Goal: Information Seeking & Learning: Learn about a topic

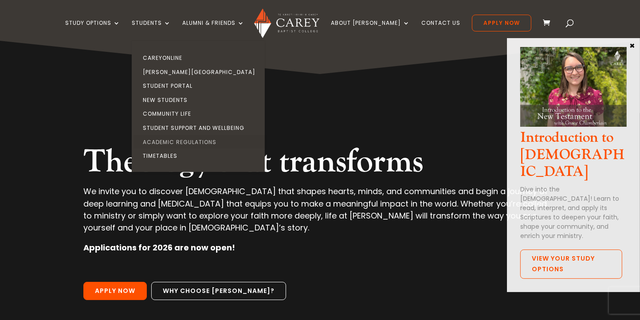
click at [178, 139] on link "Academic Regulations" at bounding box center [200, 142] width 133 height 14
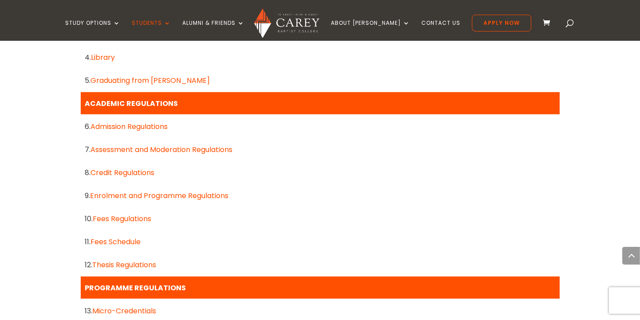
scroll to position [384, 0]
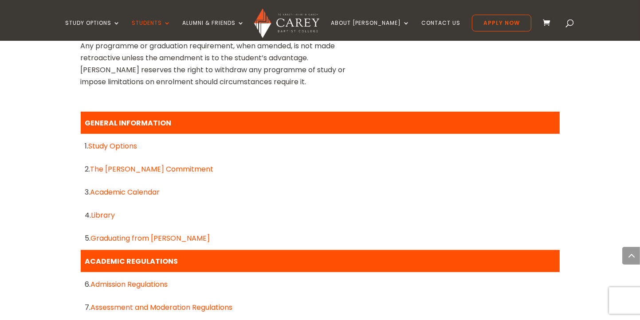
click at [111, 146] on link "Study Options" at bounding box center [113, 146] width 49 height 10
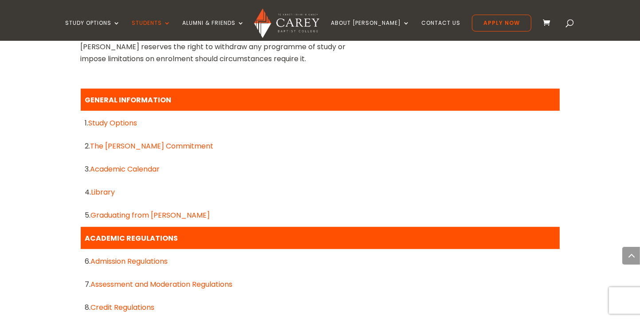
scroll to position [428, 0]
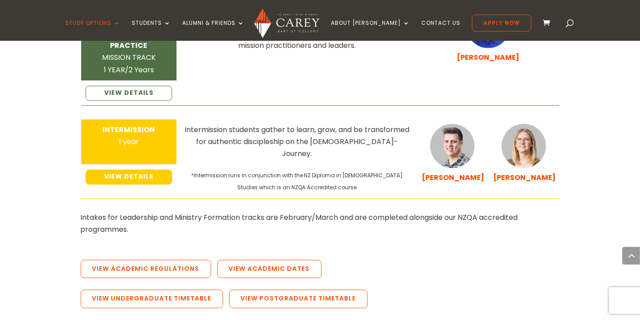
scroll to position [1596, 0]
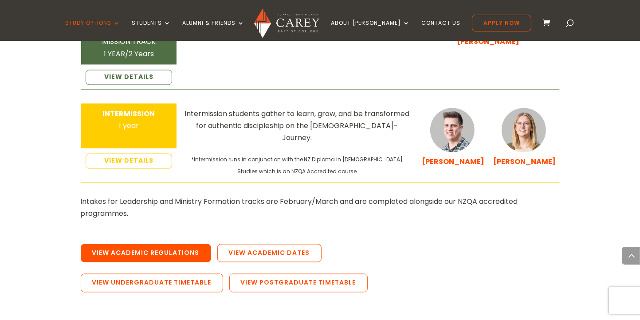
click at [156, 244] on link "View Academic Regulations" at bounding box center [146, 253] width 130 height 19
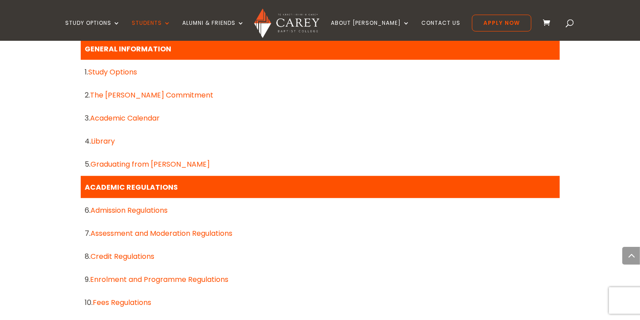
scroll to position [443, 0]
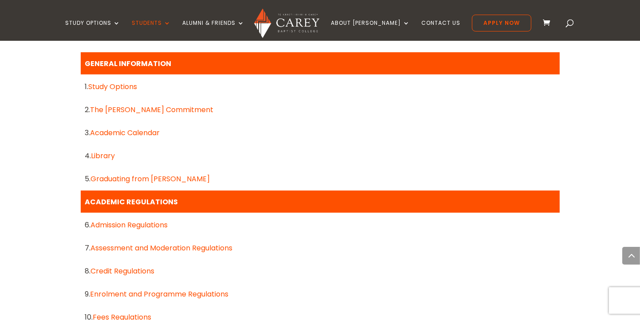
click at [126, 107] on link "The Carey Commitment" at bounding box center [151, 110] width 123 height 10
click at [124, 179] on link "Graduating from Carey" at bounding box center [150, 179] width 119 height 10
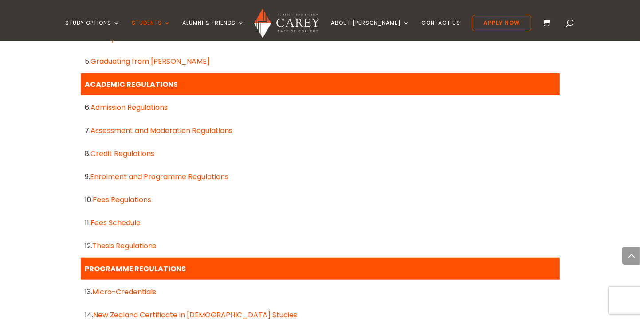
scroll to position [576, 0]
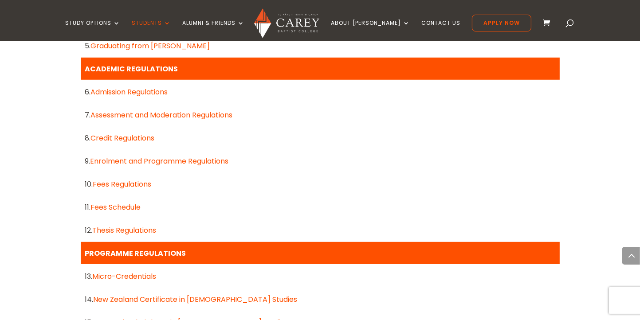
click at [116, 227] on link "Thesis Regulations" at bounding box center [125, 230] width 64 height 10
click at [144, 162] on link "Enrolment and Programme Regulations" at bounding box center [159, 161] width 138 height 10
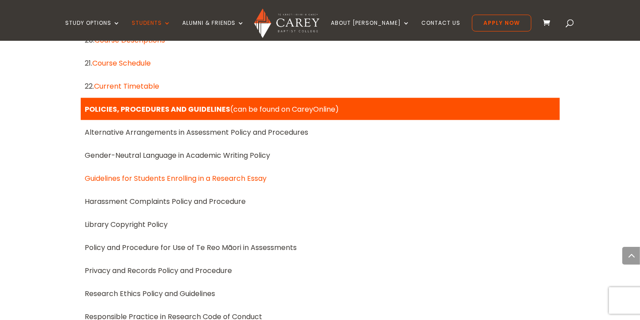
scroll to position [1020, 0]
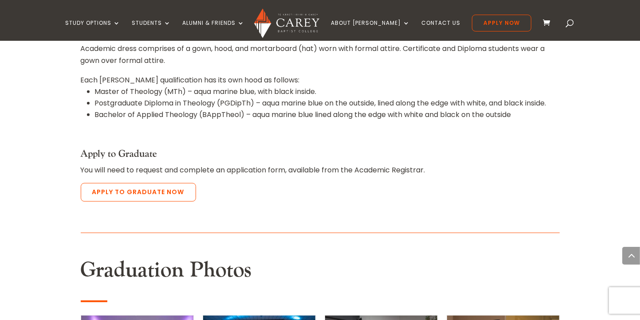
scroll to position [665, 0]
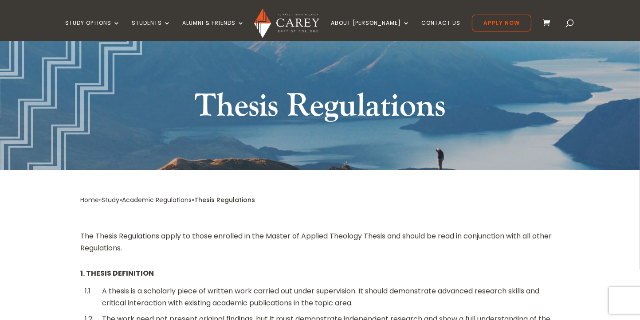
scroll to position [89, 0]
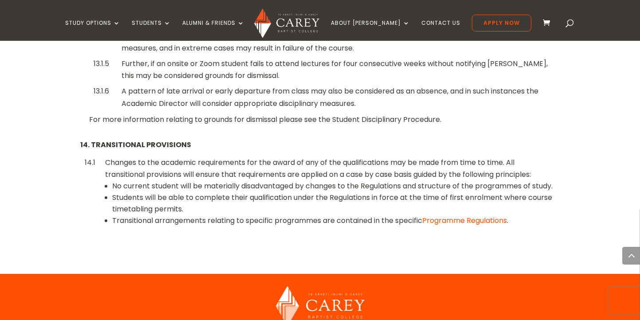
scroll to position [2581, 0]
